Goal: Transaction & Acquisition: Purchase product/service

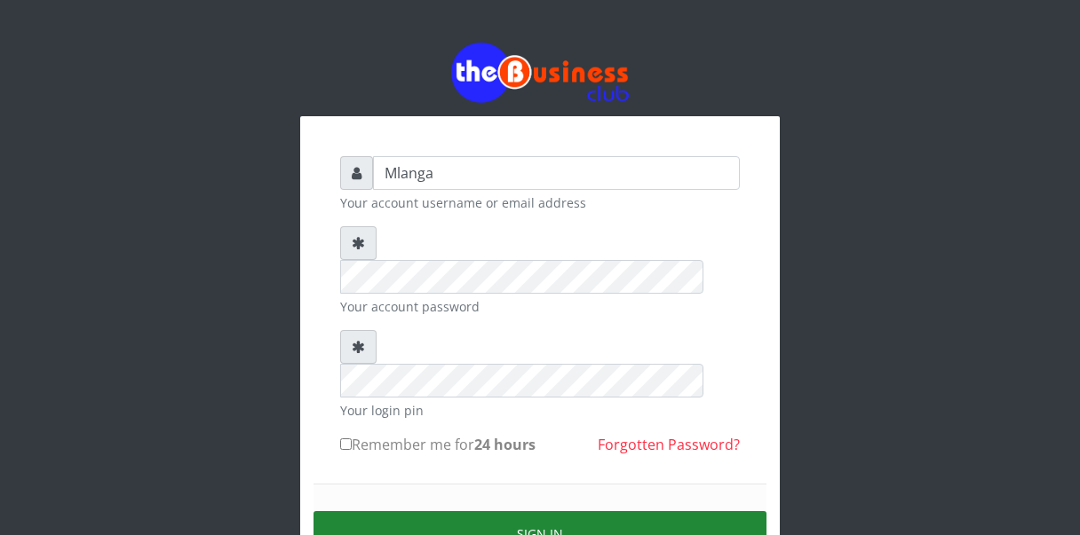
click at [551, 512] on button "Sign in" at bounding box center [539, 534] width 453 height 45
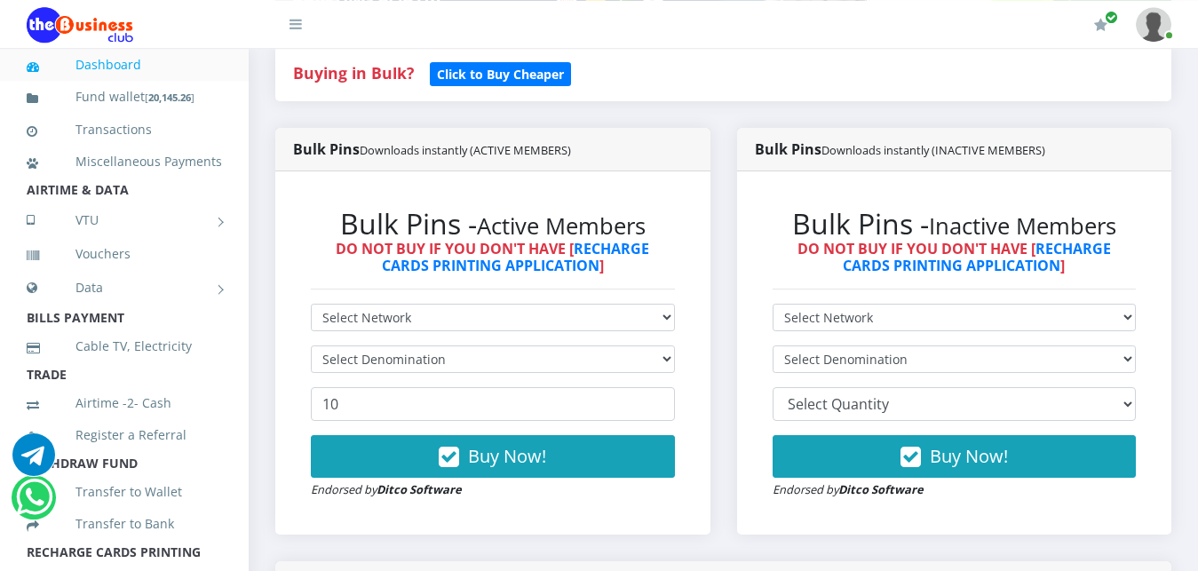
scroll to position [362, 0]
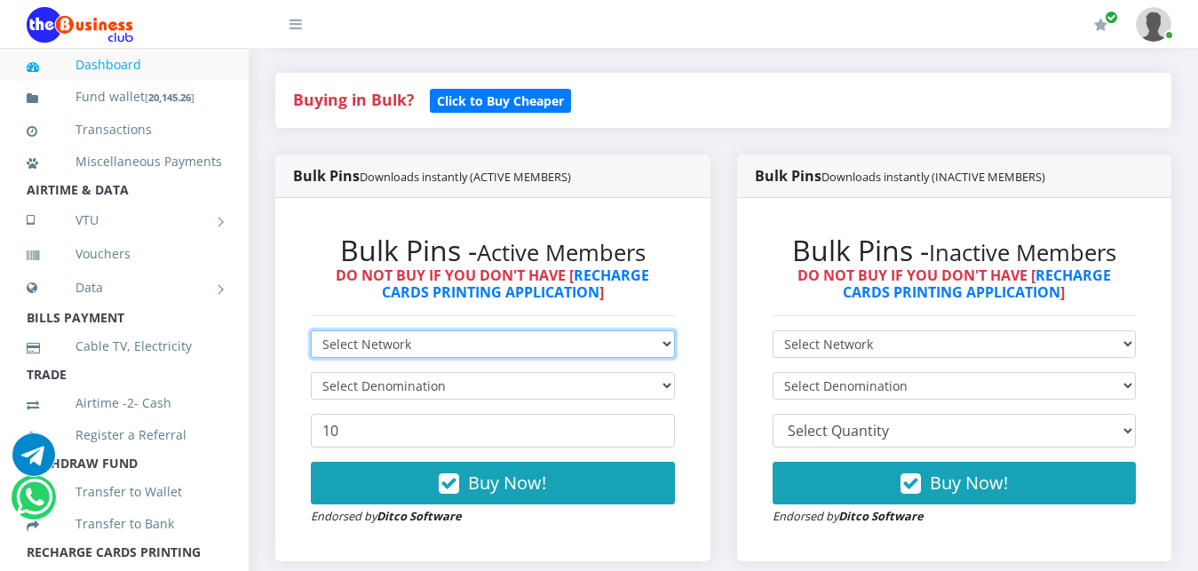
click at [311, 330] on select "Select Network MTN Globacom 9Mobile Airtel" at bounding box center [493, 344] width 364 height 28
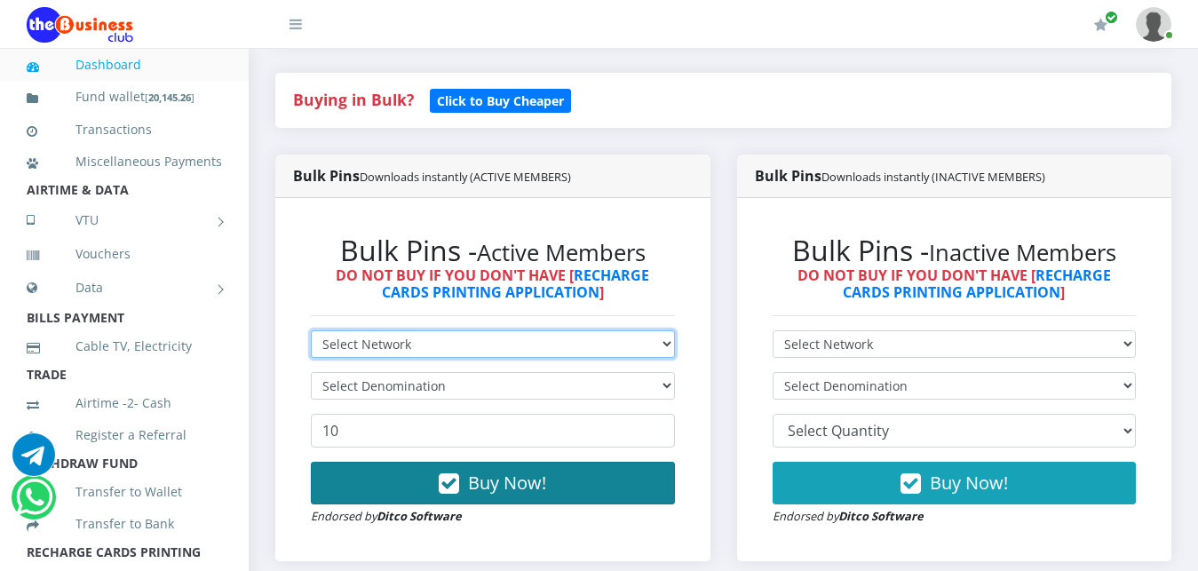
select select "Airtel"
click option "Airtel" at bounding box center [0, 0] width 0 height 0
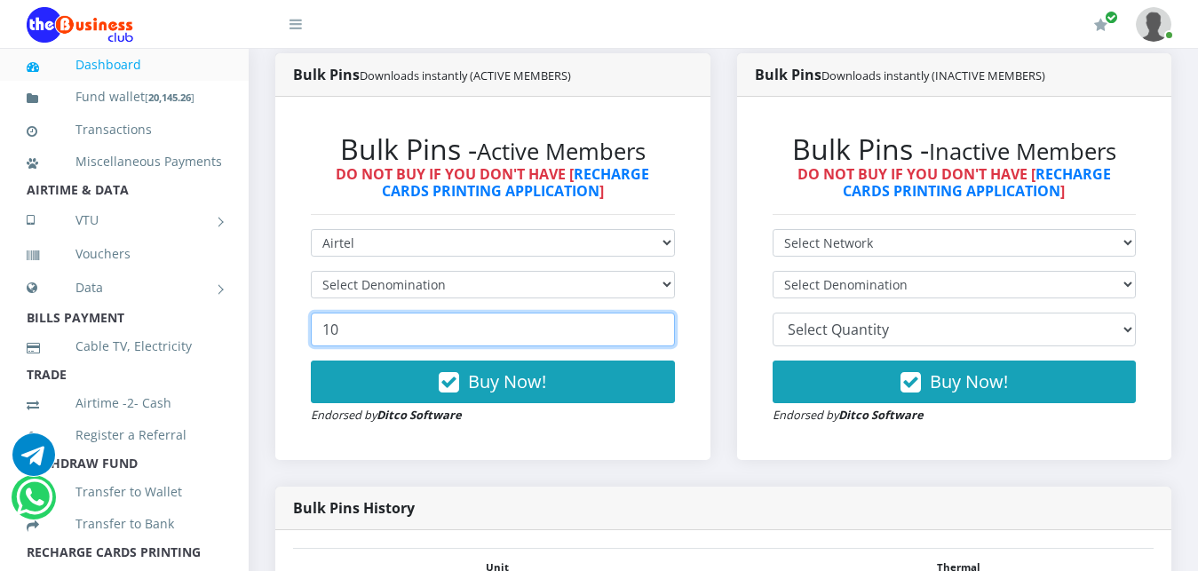
click at [341, 330] on input "10" at bounding box center [493, 330] width 364 height 34
type input "1"
type input "2"
type input "20"
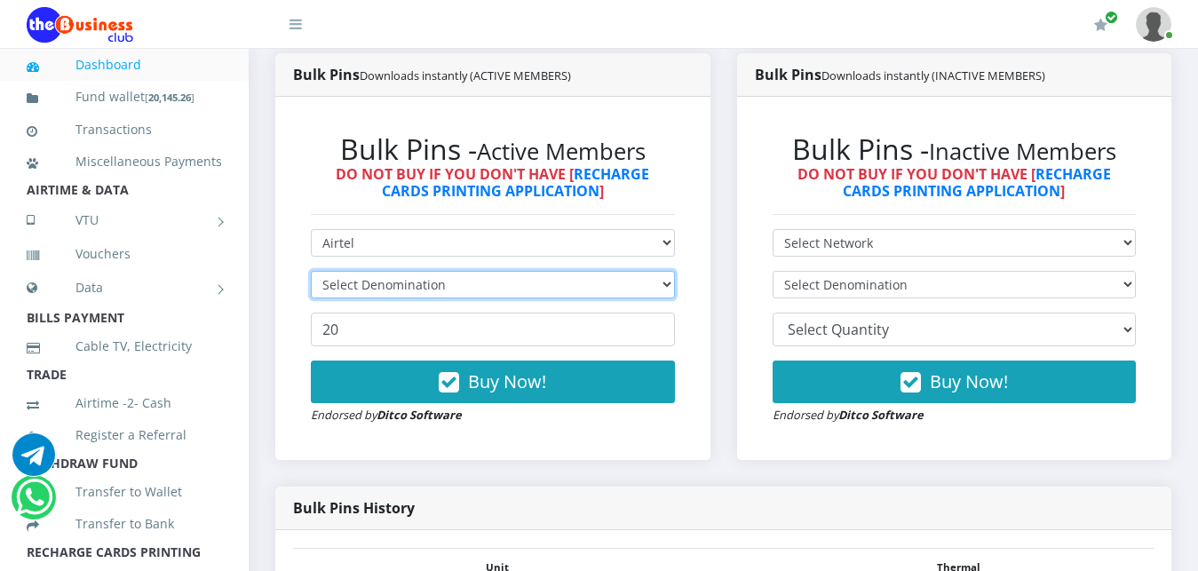
click at [311, 271] on select "Select Denomination" at bounding box center [493, 285] width 364 height 28
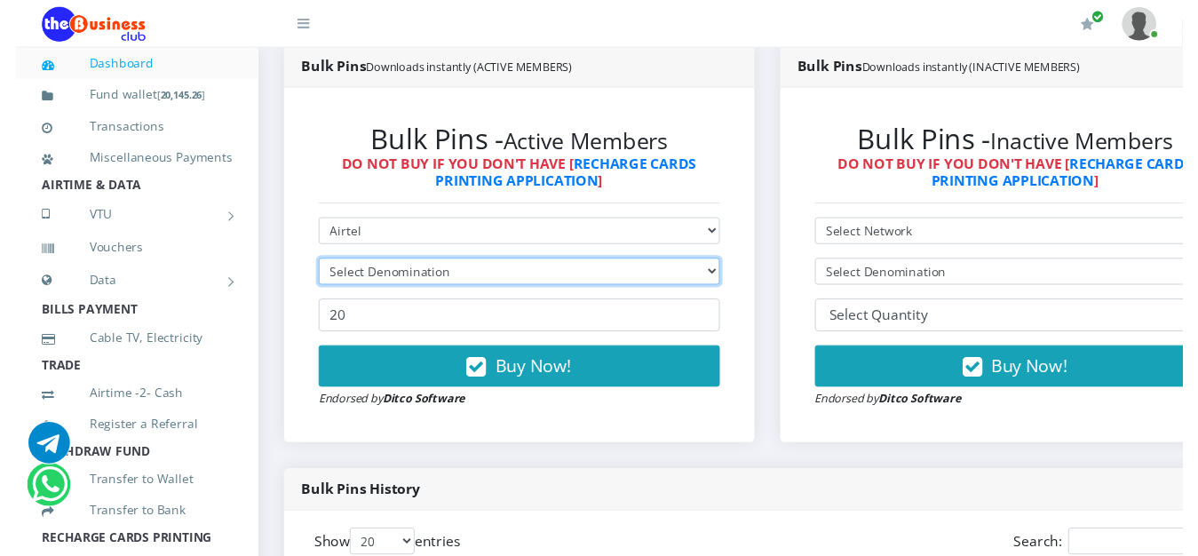
scroll to position [461, 0]
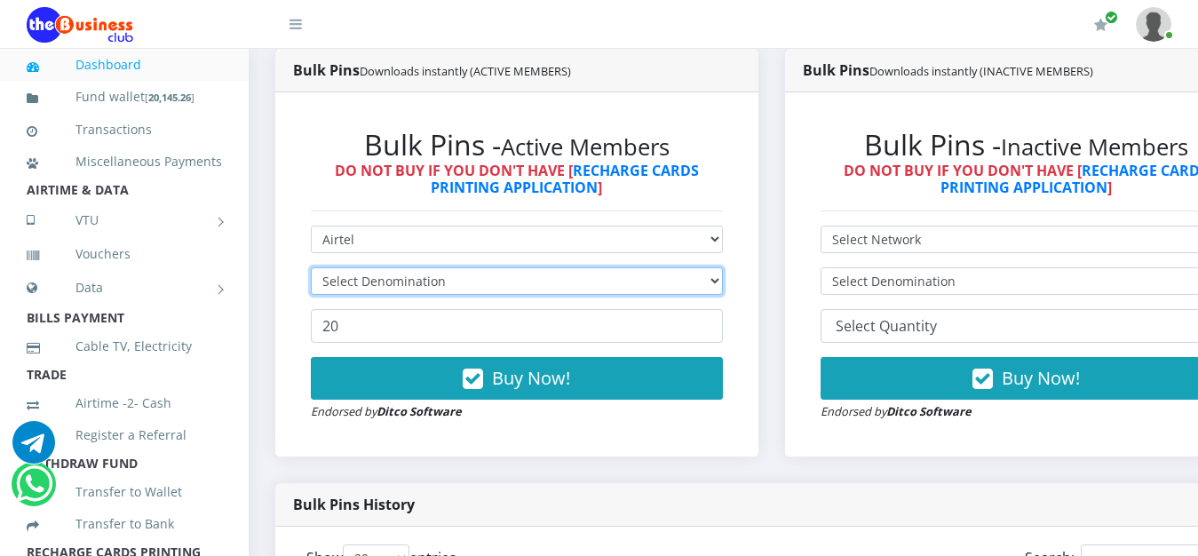
click option "Select Denomination" at bounding box center [0, 0] width 0 height 0
click at [311, 267] on select "Select Denomination" at bounding box center [517, 281] width 412 height 28
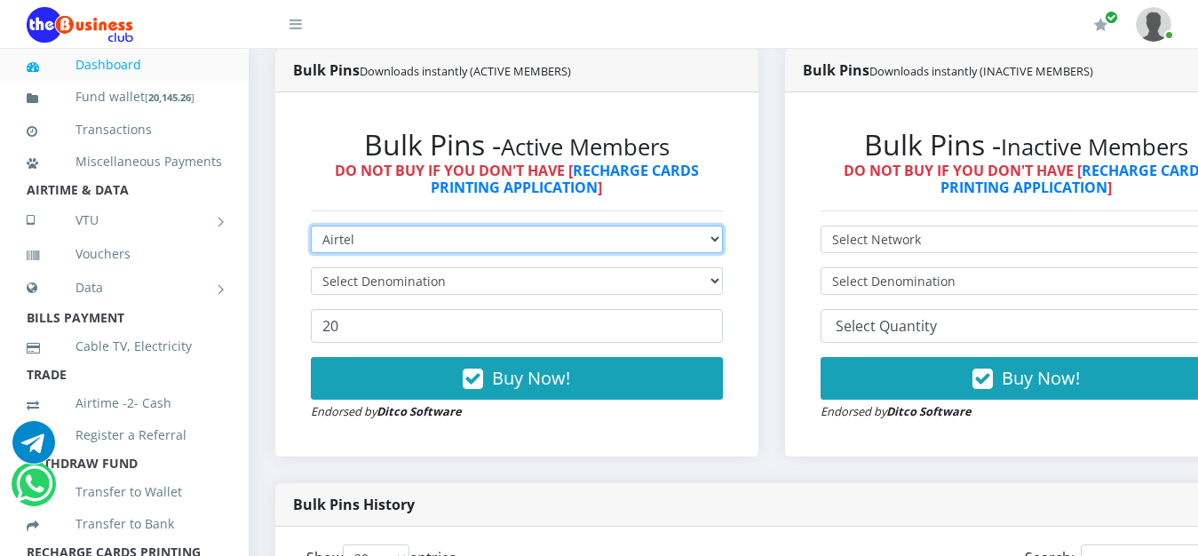
click at [311, 226] on select "Select Network MTN Globacom 9Mobile Airtel" at bounding box center [517, 240] width 412 height 28
click option "Airtel" at bounding box center [0, 0] width 0 height 0
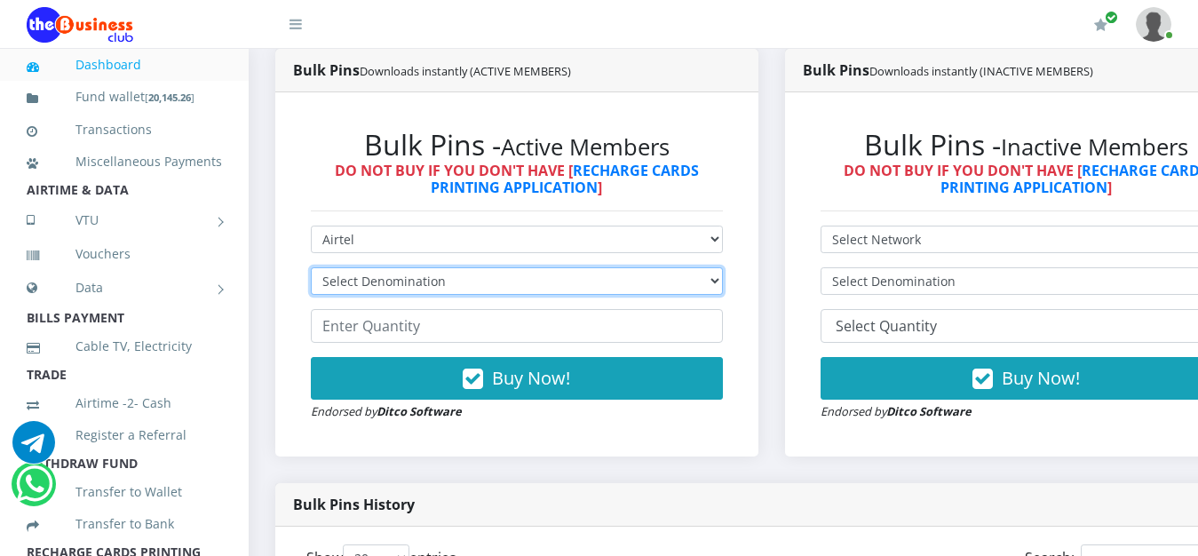
click at [311, 267] on select "Select Denomination Airtel NGN100 - ₦96.38 Airtel NGN200 - ₦192.76 Airtel NGN50…" at bounding box center [517, 281] width 412 height 28
select select "481.9-500"
click option "Airtel NGN500 - ₦481.90" at bounding box center [0, 0] width 0 height 0
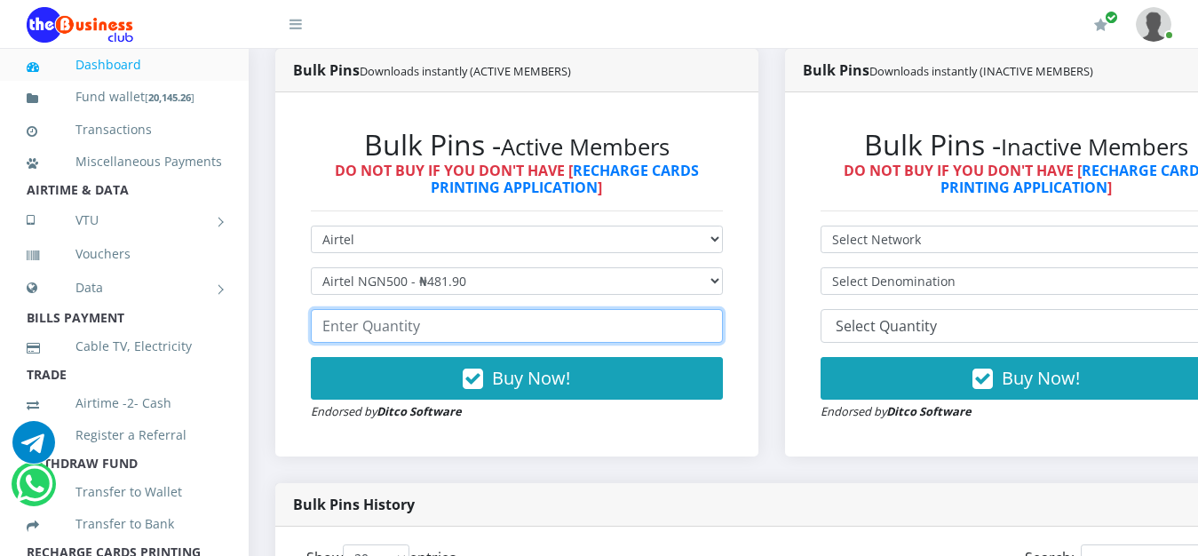
click at [354, 327] on input "number" at bounding box center [517, 326] width 412 height 34
type input "1"
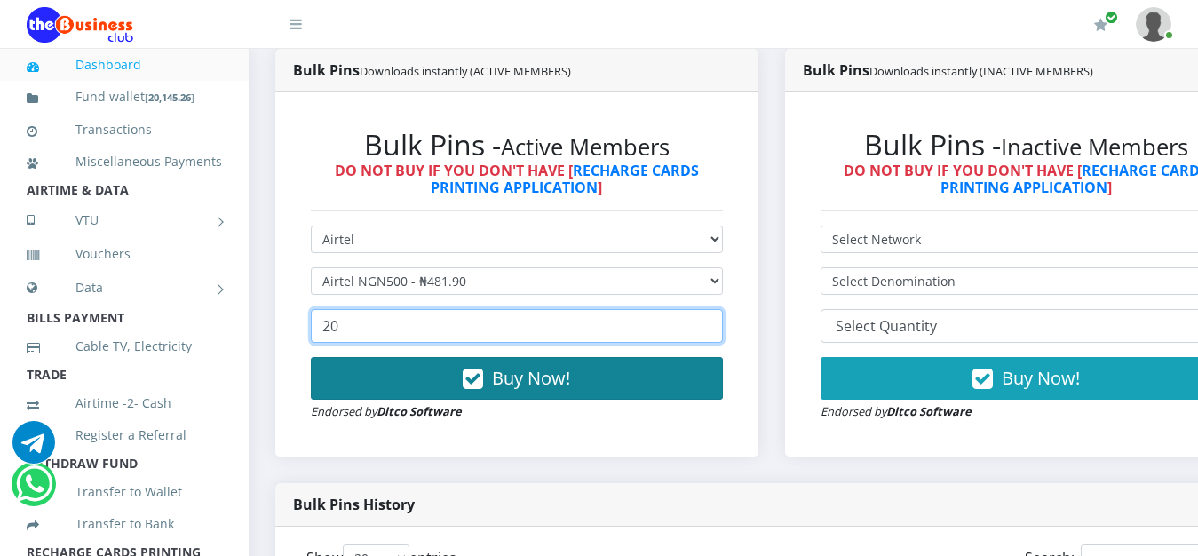
type input "20"
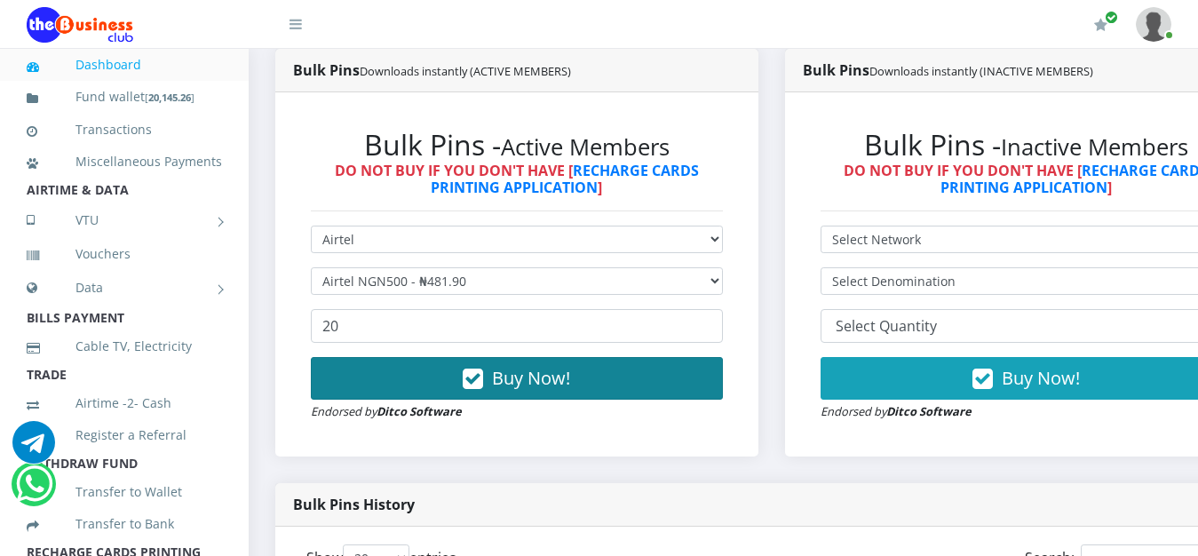
click at [555, 385] on span "Buy Now!" at bounding box center [531, 378] width 78 height 24
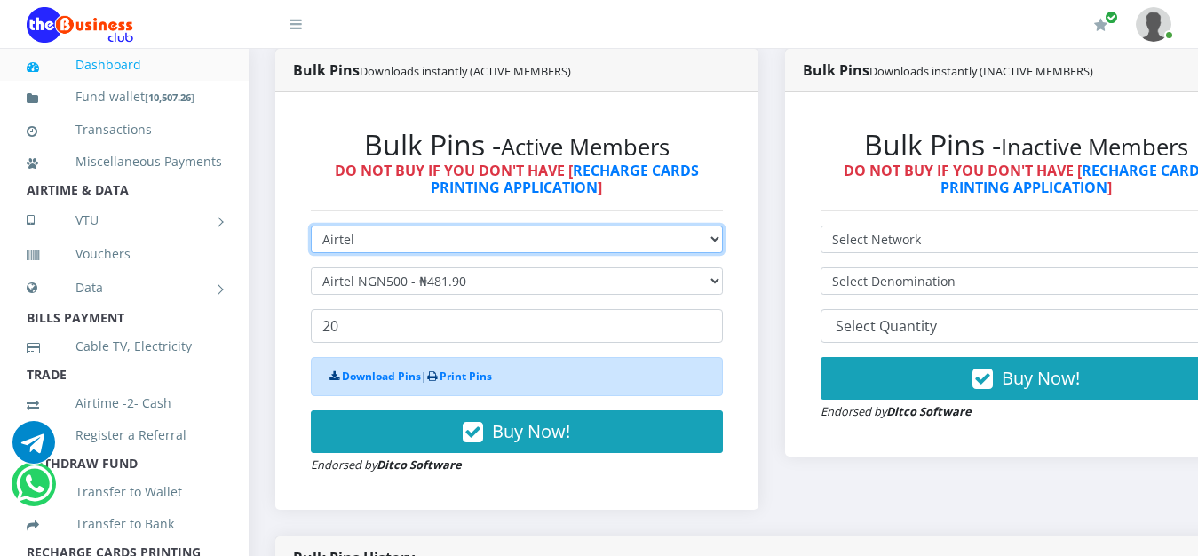
click at [311, 226] on select "Select Network MTN Globacom 9Mobile Airtel" at bounding box center [517, 240] width 412 height 28
select select "MTN"
click option "MTN" at bounding box center [0, 0] width 0 height 0
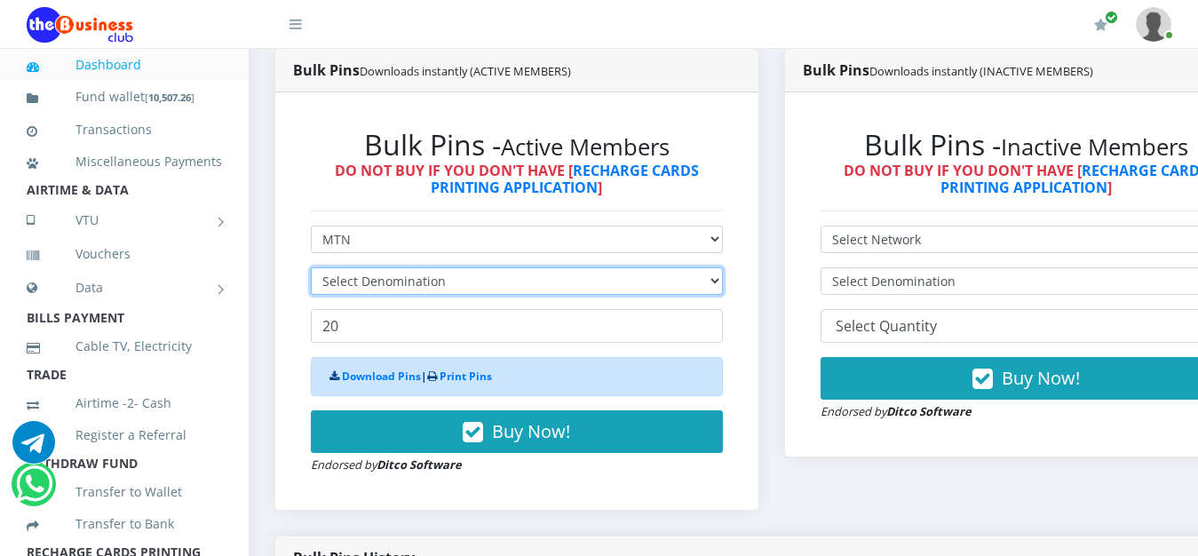
click at [311, 267] on select "Select Denomination" at bounding box center [517, 281] width 412 height 28
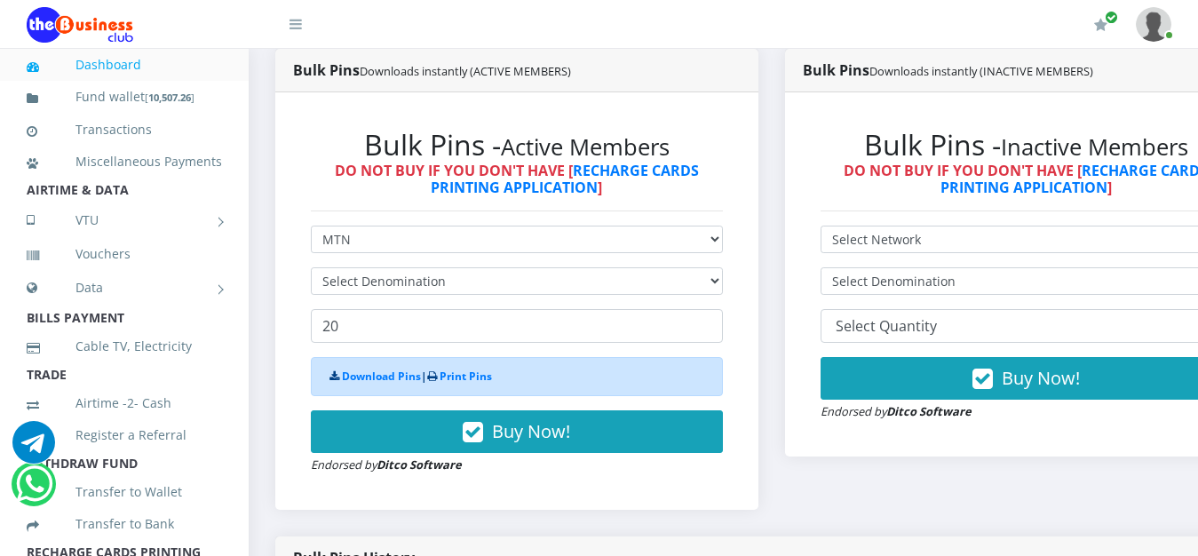
click at [571, 351] on form "Select Network MTN Globacom 9Mobile Airtel Select Denomination 20 Download Pins…" at bounding box center [517, 350] width 412 height 249
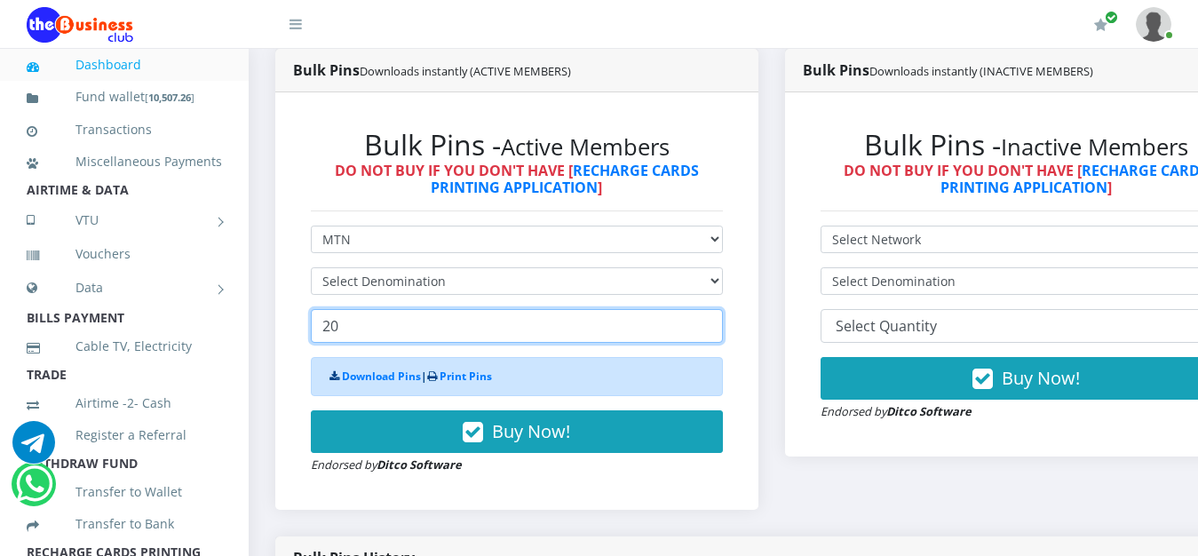
click at [349, 332] on input "20" at bounding box center [517, 326] width 412 height 34
type input "2"
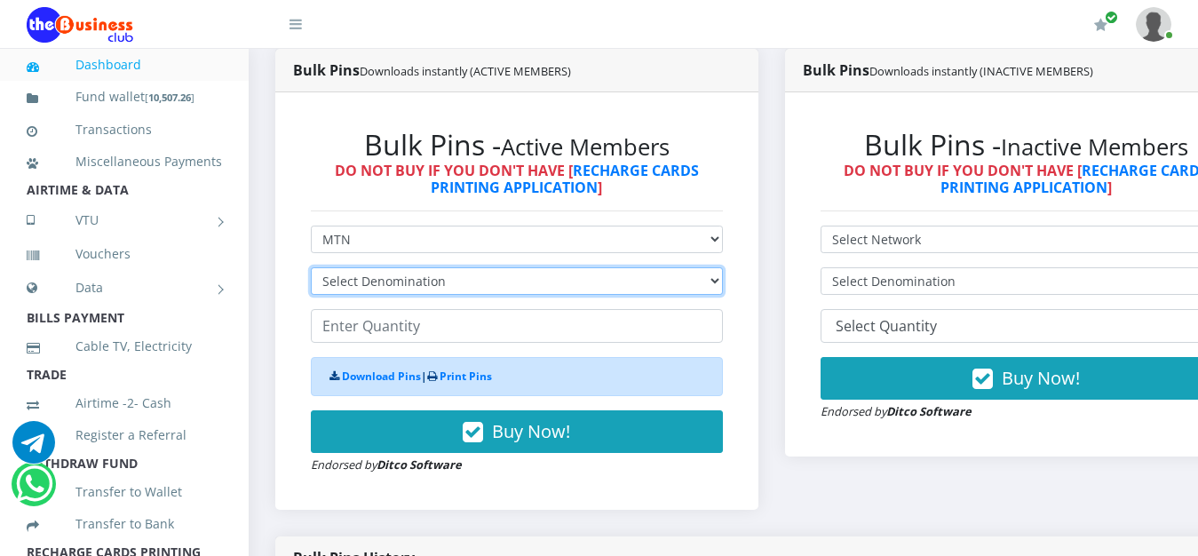
click at [311, 267] on select "Select Denomination" at bounding box center [517, 281] width 412 height 28
click option "Select Denomination" at bounding box center [0, 0] width 0 height 0
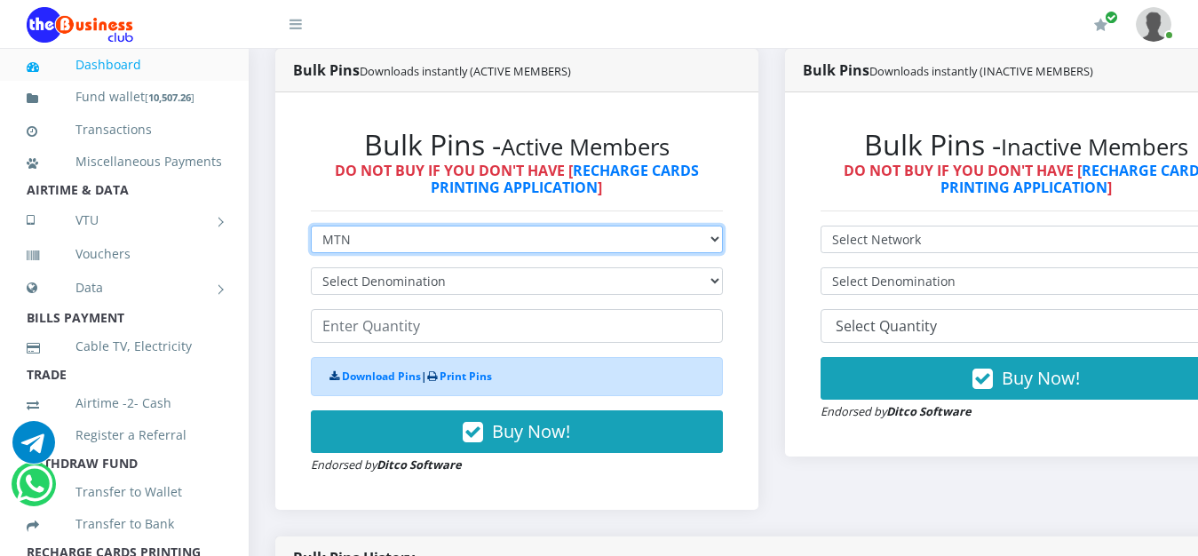
click at [311, 226] on select "Select Network MTN Globacom 9Mobile Airtel" at bounding box center [517, 240] width 412 height 28
click option "MTN" at bounding box center [0, 0] width 0 height 0
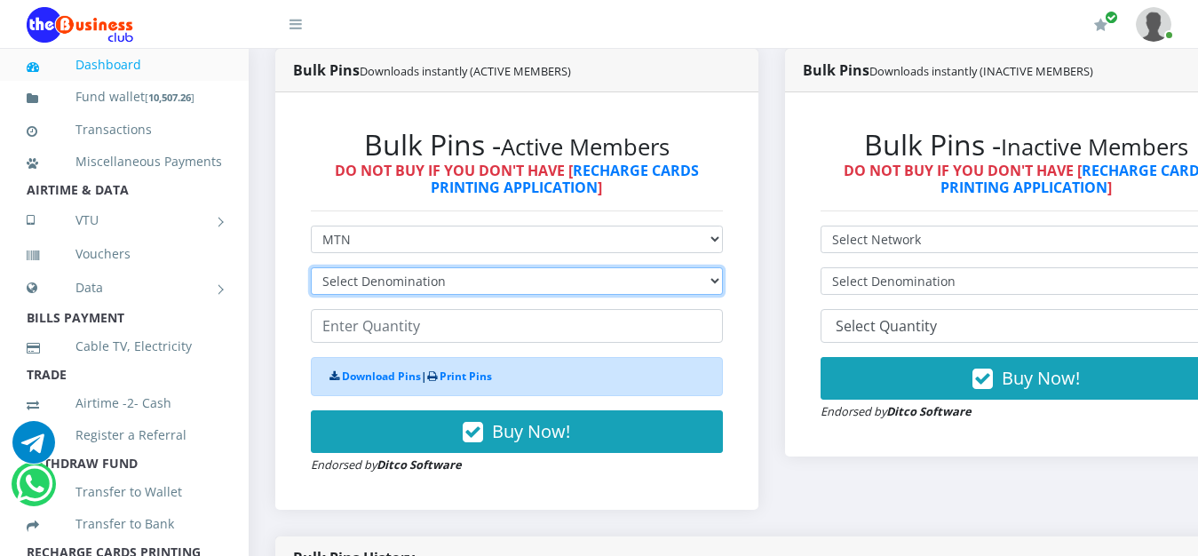
click at [311, 267] on select "Select Denomination" at bounding box center [517, 281] width 412 height 28
click at [721, 284] on select "Select Denomination" at bounding box center [517, 281] width 412 height 28
click at [311, 267] on select "Select Denomination" at bounding box center [517, 281] width 412 height 28
click at [723, 284] on select "Select Denomination" at bounding box center [517, 281] width 412 height 28
click at [311, 267] on select "Select Denomination" at bounding box center [517, 281] width 412 height 28
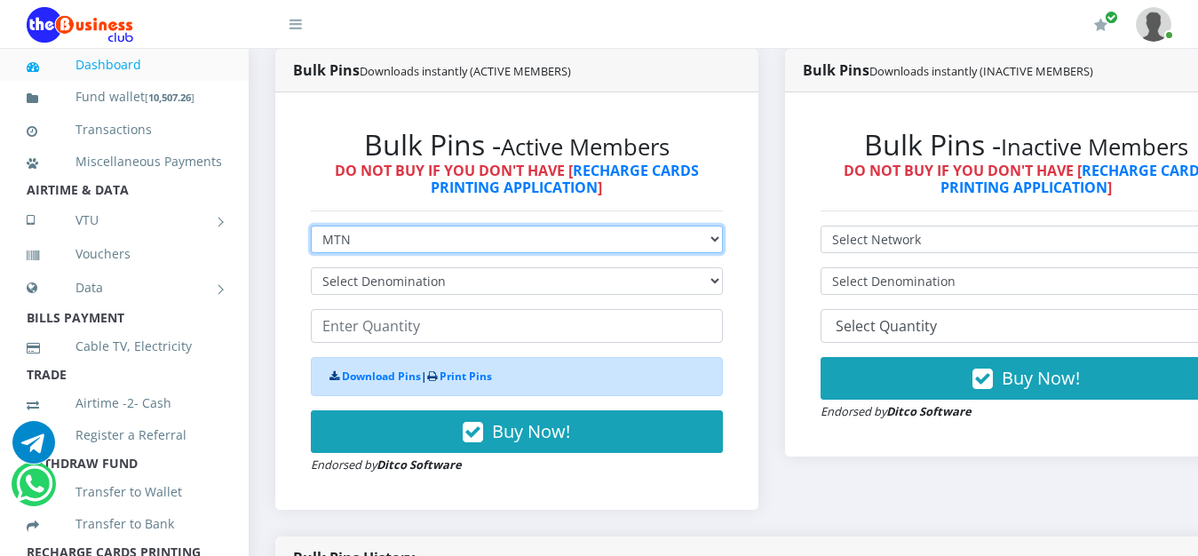
click at [311, 226] on select "Select Network MTN Globacom 9Mobile Airtel" at bounding box center [517, 240] width 412 height 28
click option "Airtel" at bounding box center [0, 0] width 0 height 0
click at [311, 226] on select "Select Network MTN Globacom 9Mobile Airtel" at bounding box center [517, 240] width 412 height 28
select select "MTN"
click option "MTN" at bounding box center [0, 0] width 0 height 0
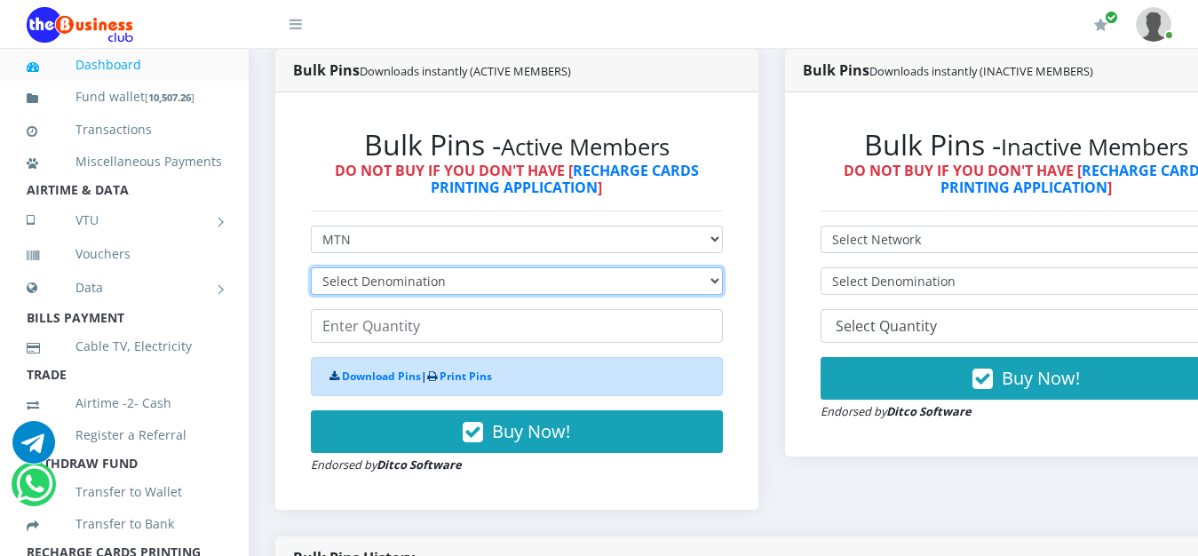
click at [311, 267] on select "Select Denomination" at bounding box center [517, 281] width 412 height 28
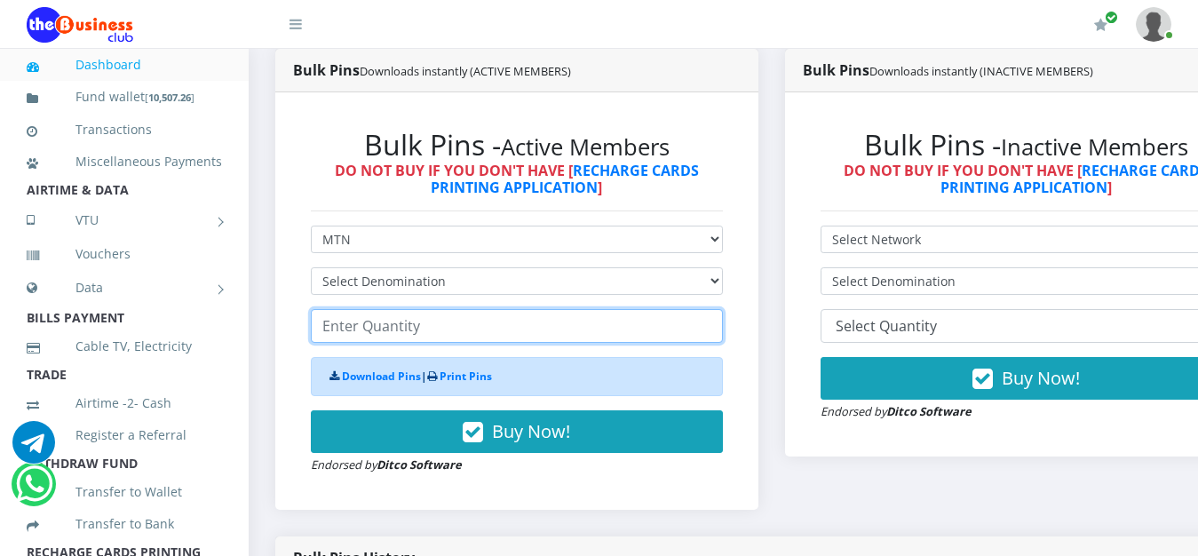
click at [694, 333] on input "number" at bounding box center [517, 326] width 412 height 34
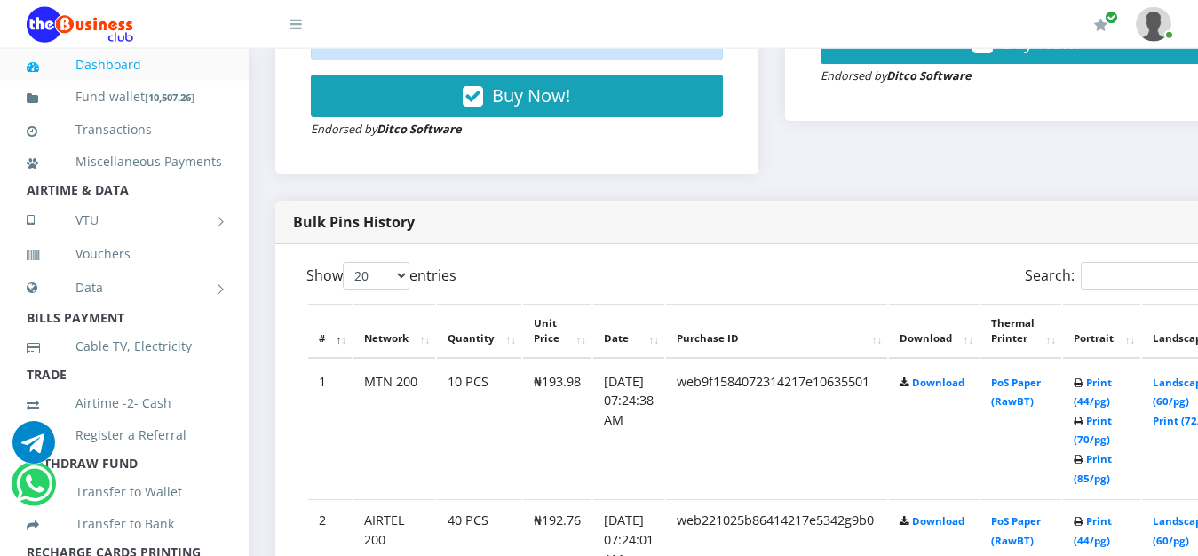
scroll to position [823, 0]
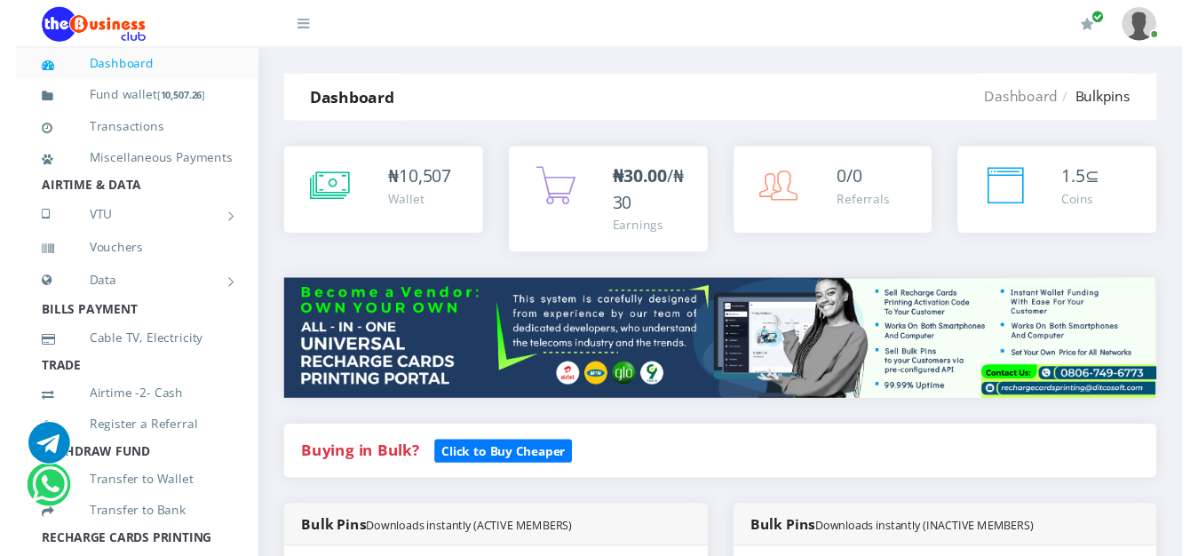
scroll to position [823, 0]
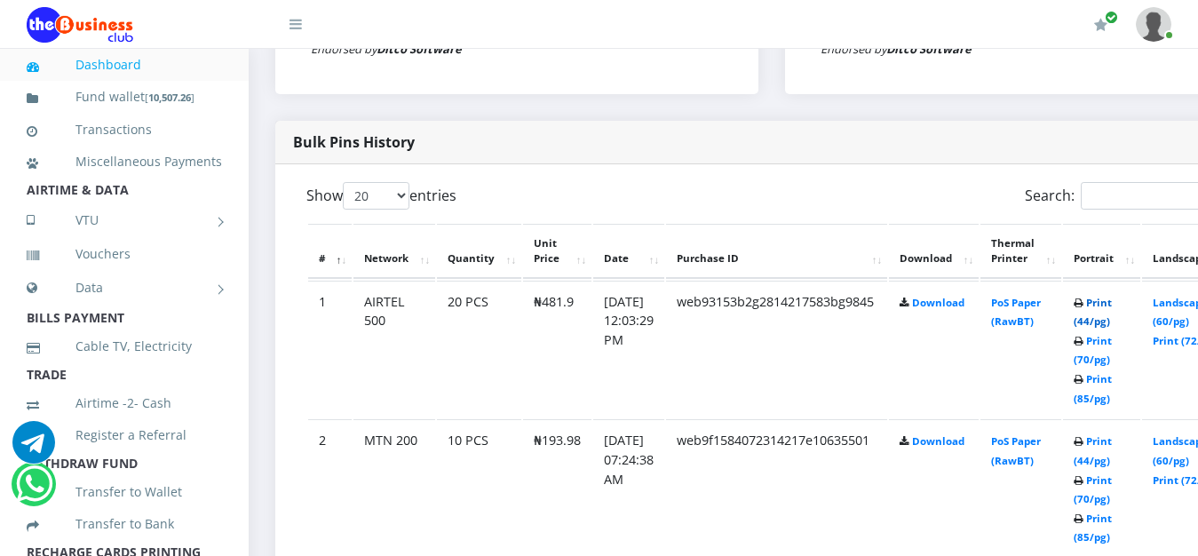
click at [1112, 296] on link "Print (44/pg)" at bounding box center [1093, 312] width 38 height 33
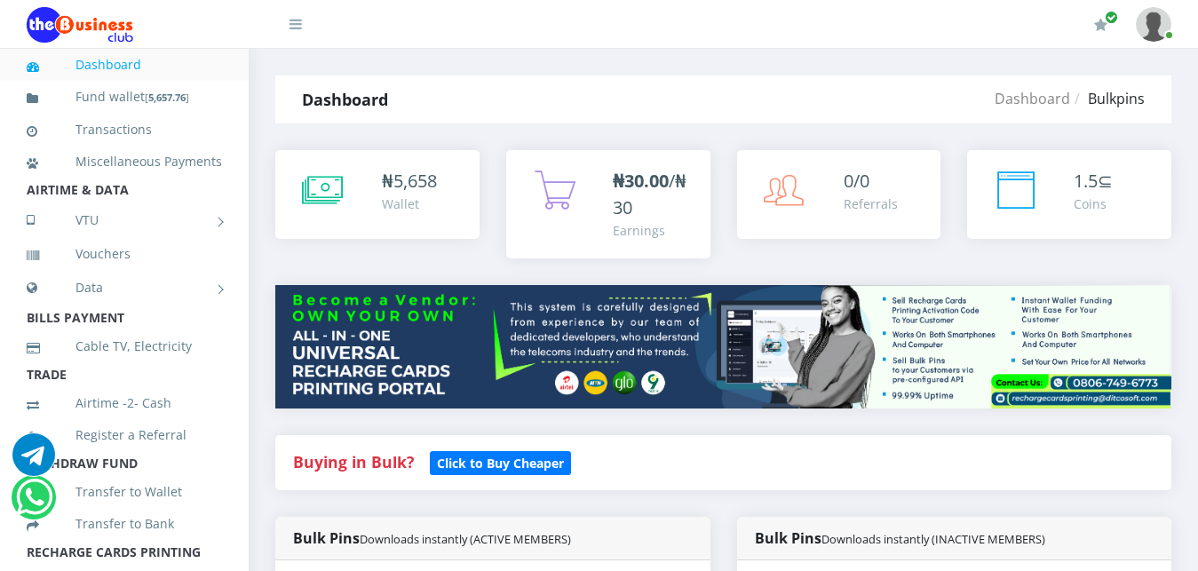
scroll to position [823, 0]
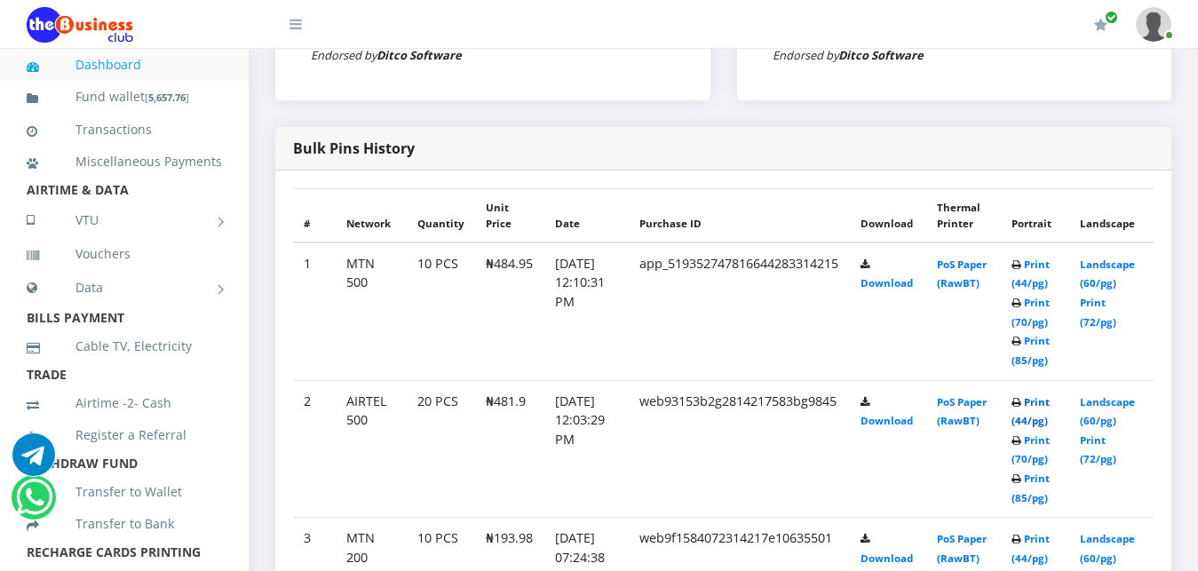
click at [1043, 396] on link "Print (44/pg)" at bounding box center [1030, 411] width 38 height 33
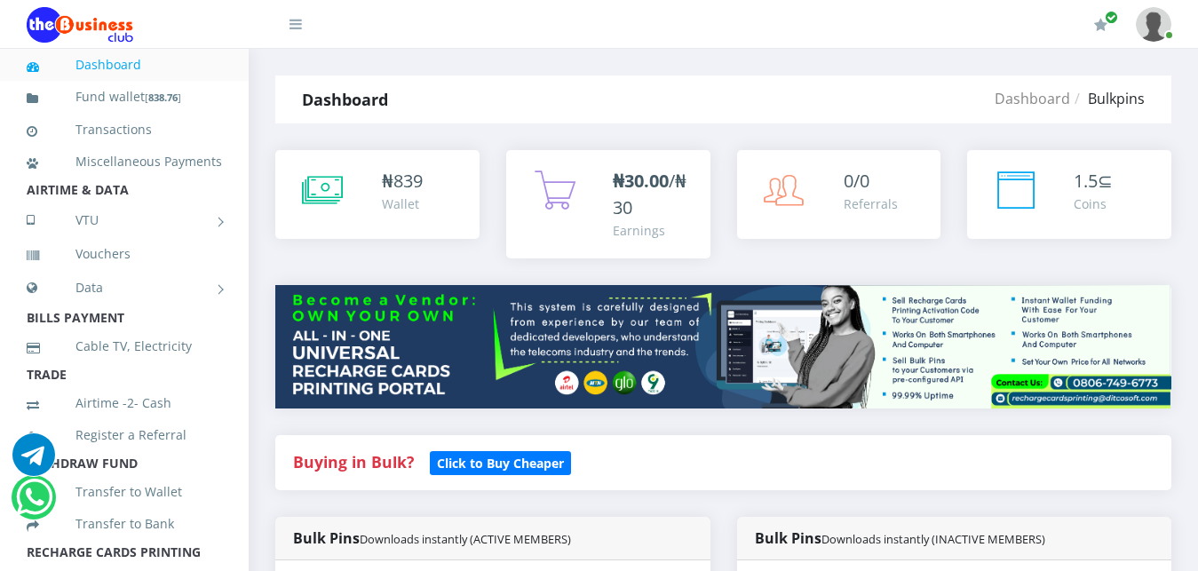
scroll to position [823, 0]
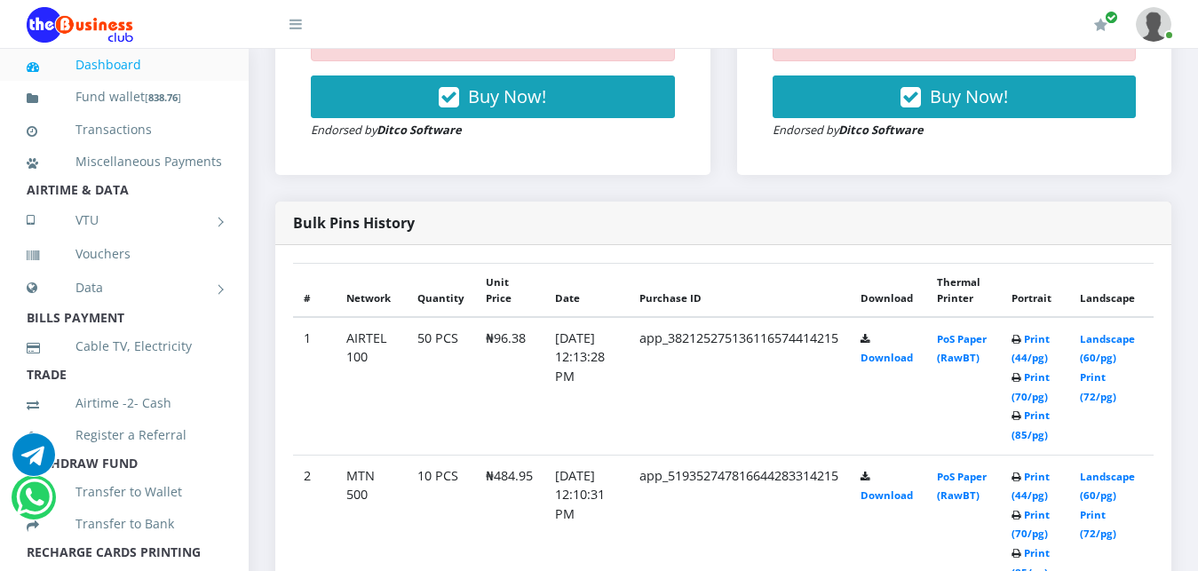
click at [1031, 441] on b "Print (44/pg) Print (70/pg) Print (85/pg)" at bounding box center [1030, 386] width 38 height 109
click at [1046, 476] on link "Print (44/pg)" at bounding box center [1030, 486] width 38 height 33
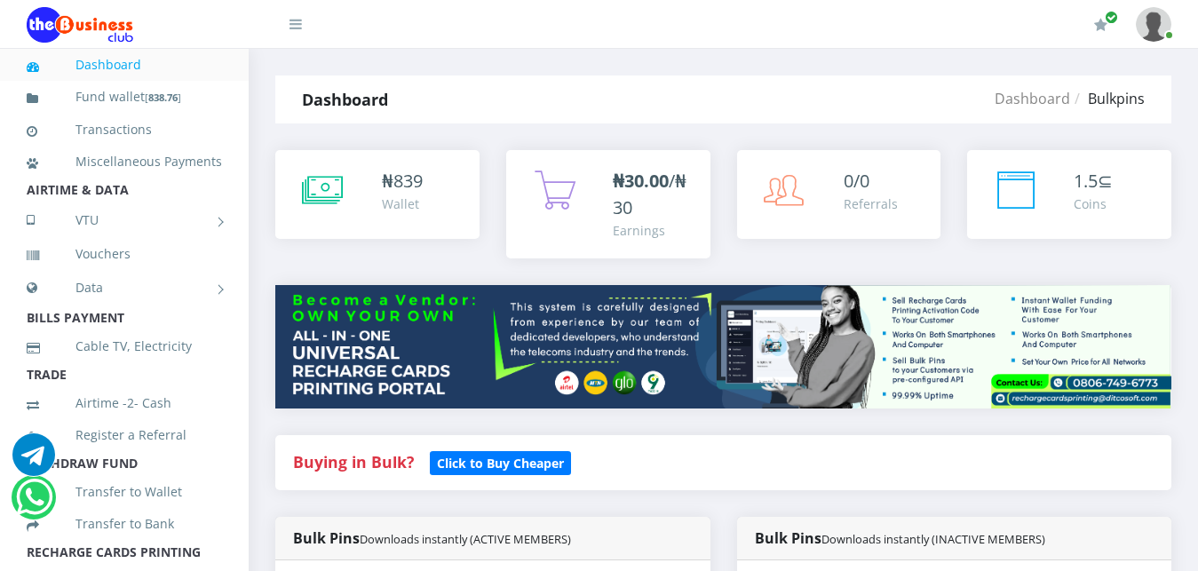
scroll to position [823, 0]
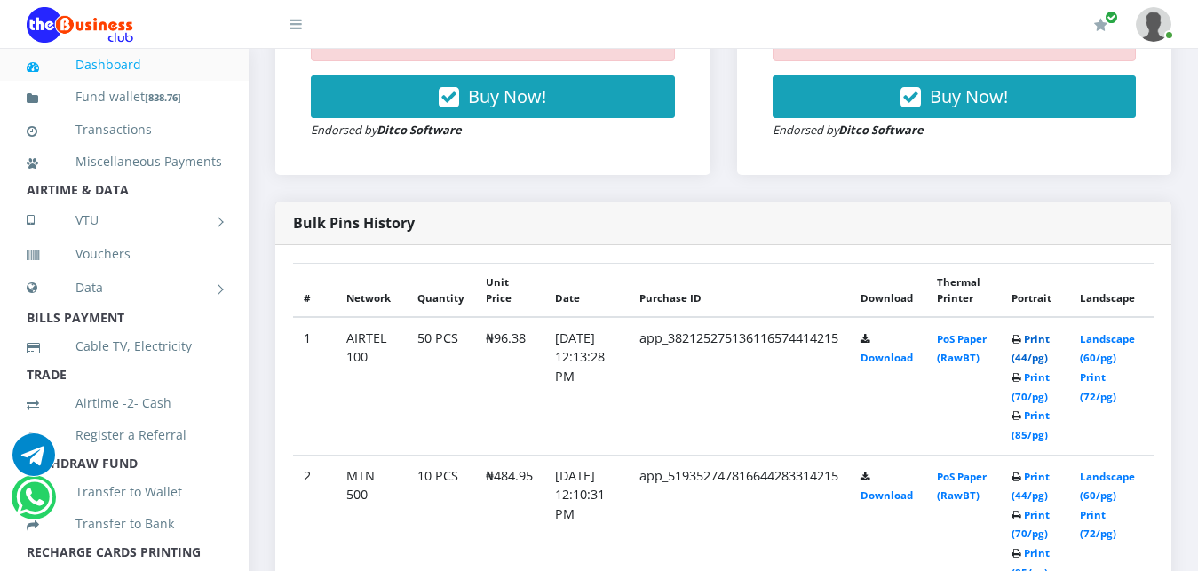
click at [1041, 337] on link "Print (44/pg)" at bounding box center [1030, 348] width 38 height 33
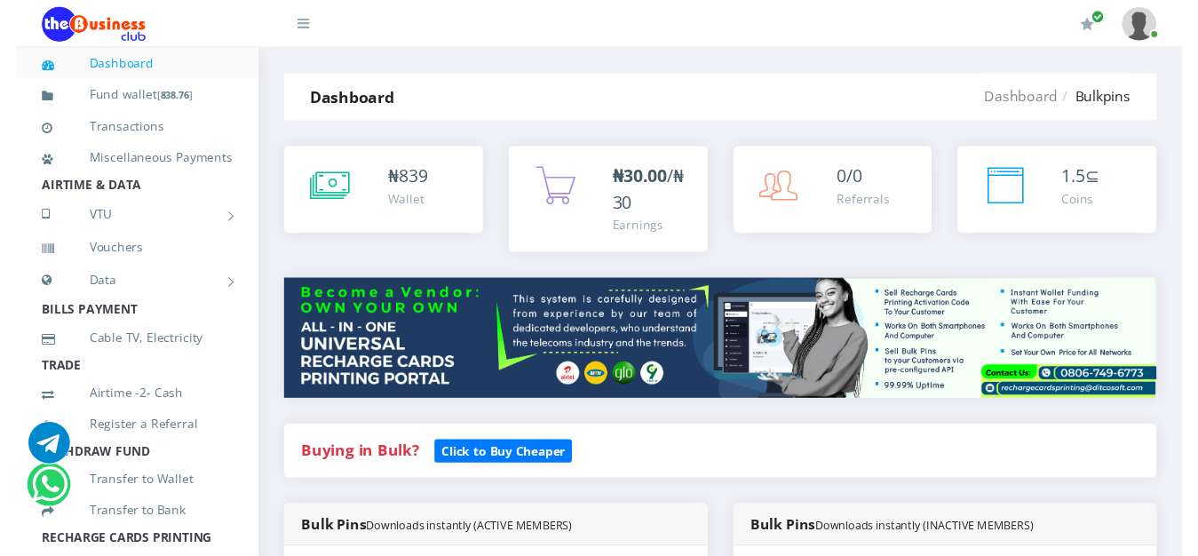
scroll to position [823, 0]
